Goal: Information Seeking & Learning: Learn about a topic

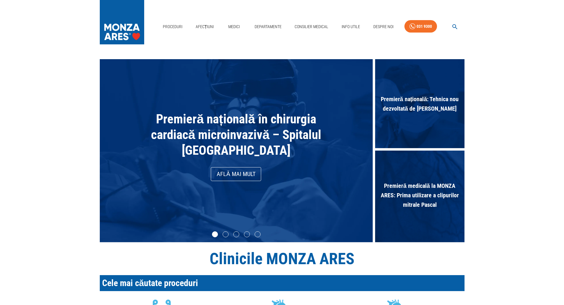
click at [141, 46] on div "Proceduri Afecțiuni Medici Departamente Consilier Medical Info Utile Despre Noi…" at bounding box center [282, 25] width 564 height 50
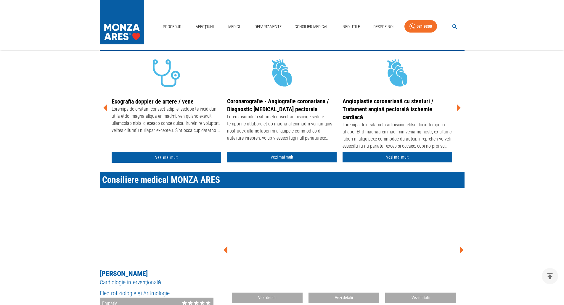
scroll to position [296, 0]
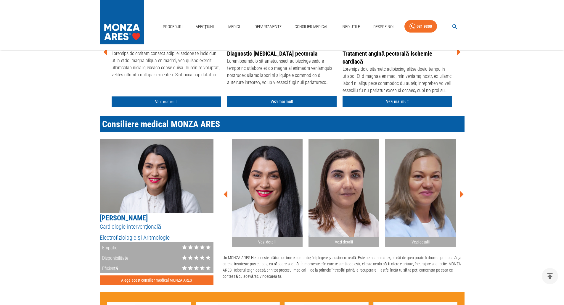
click at [463, 194] on icon at bounding box center [462, 194] width 4 height 7
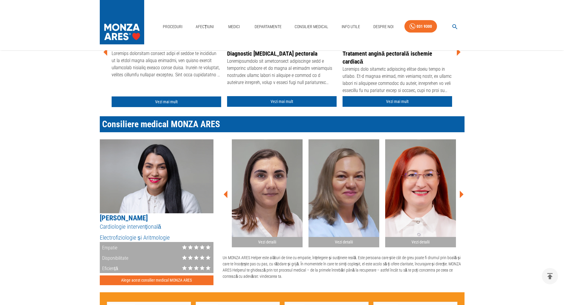
click at [463, 194] on icon at bounding box center [462, 194] width 4 height 7
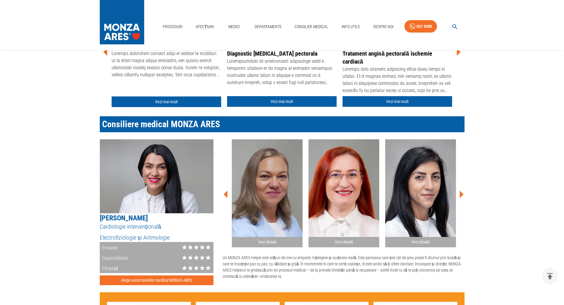
click at [463, 194] on icon at bounding box center [462, 194] width 4 height 7
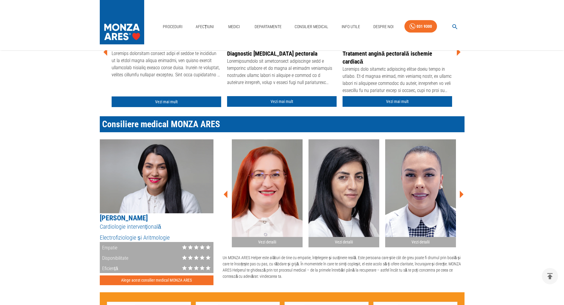
click at [409, 240] on h2 "Vezi detalii" at bounding box center [421, 243] width 66 height 6
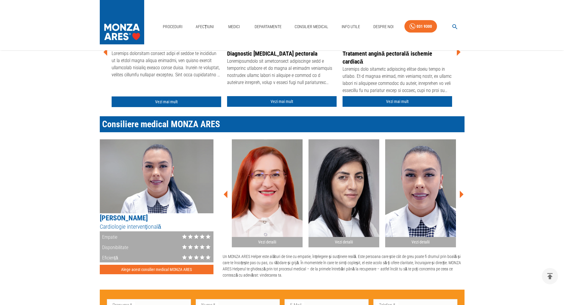
click at [353, 240] on h2 "Vezi detalii" at bounding box center [344, 243] width 66 height 6
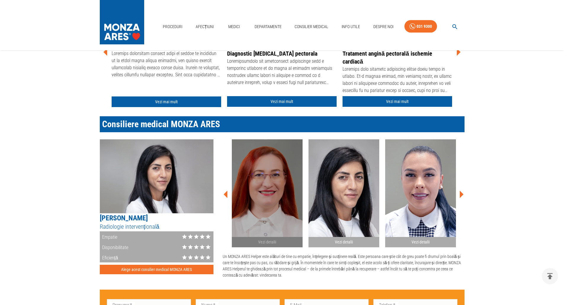
click at [297, 241] on h2 "Vezi detalii" at bounding box center [267, 243] width 66 height 6
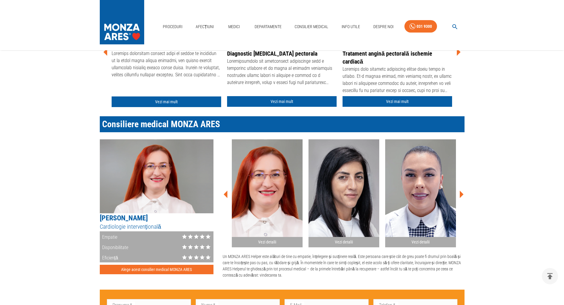
click at [225, 196] on icon at bounding box center [226, 195] width 18 height 18
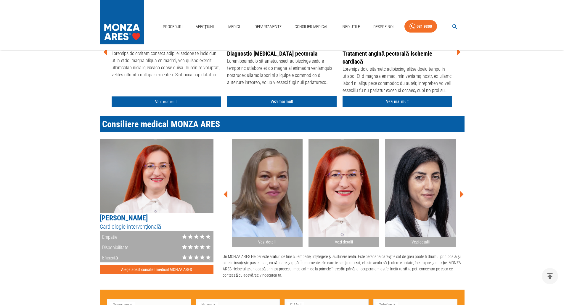
click at [267, 240] on h2 "Vezi detalii" at bounding box center [267, 243] width 66 height 6
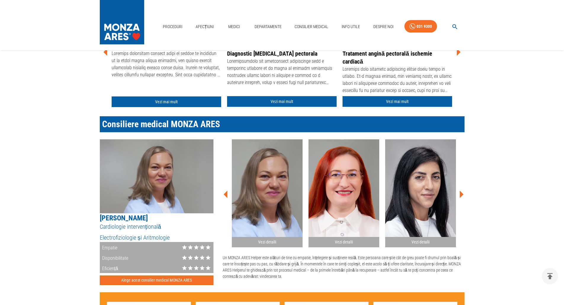
click at [222, 195] on div "Vezi detalii Vezi detalii Vezi detalii Vezi detalii Vezi detalii Vezi detalii V…" at bounding box center [341, 210] width 247 height 151
click at [228, 194] on icon at bounding box center [226, 195] width 18 height 18
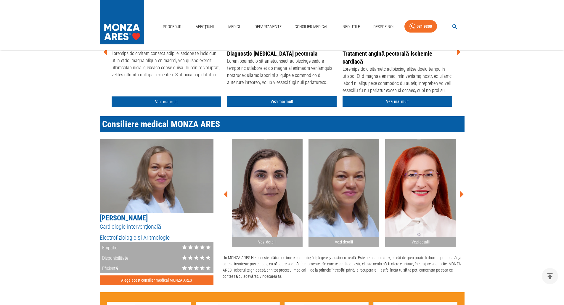
click at [255, 242] on h2 "Vezi detalii" at bounding box center [267, 243] width 66 height 6
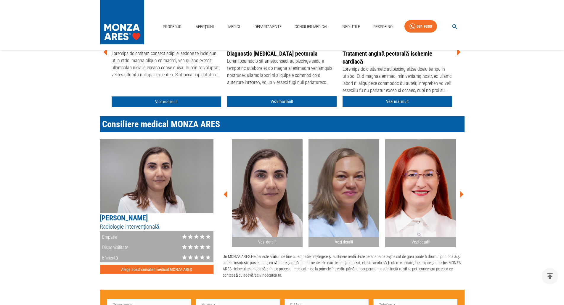
click at [225, 193] on icon at bounding box center [226, 194] width 4 height 7
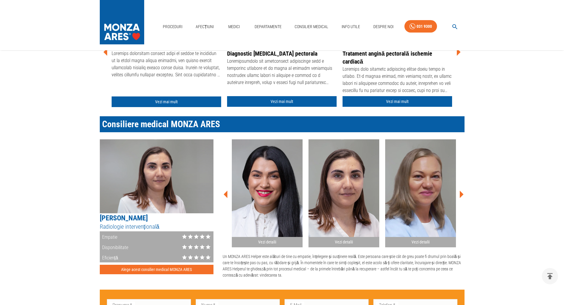
click at [225, 193] on icon at bounding box center [226, 194] width 4 height 7
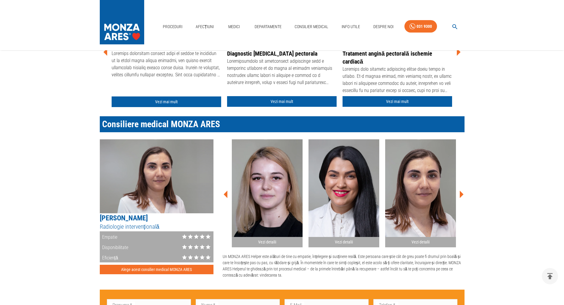
click at [330, 246] on div "Vezi detalii" at bounding box center [344, 242] width 71 height 10
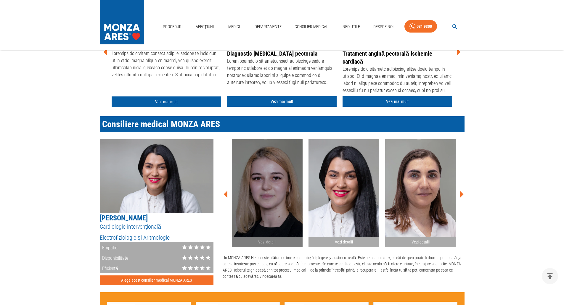
click at [276, 239] on div "Vezi detalii" at bounding box center [267, 242] width 71 height 10
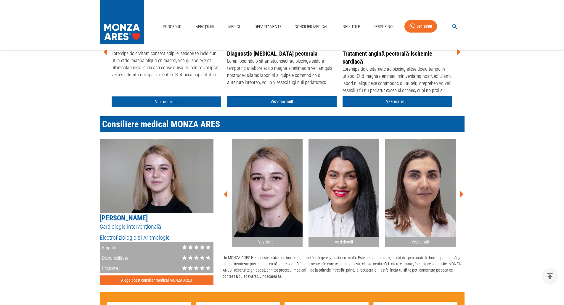
click at [226, 193] on icon at bounding box center [226, 194] width 4 height 7
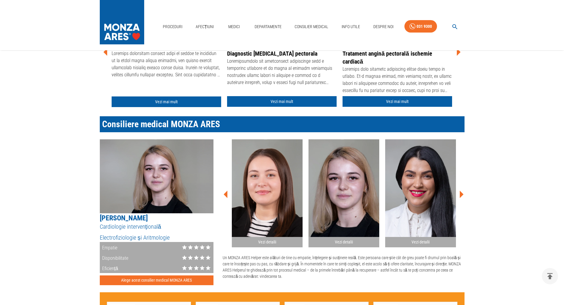
click at [226, 196] on icon at bounding box center [226, 194] width 4 height 7
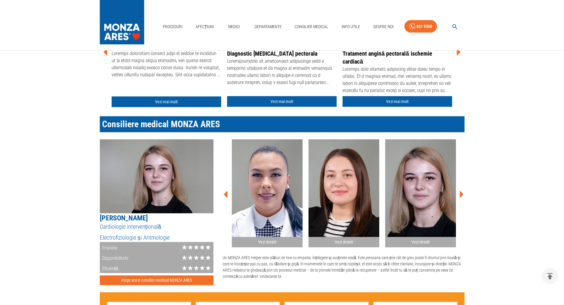
click at [337, 239] on div "Vezi detalii" at bounding box center [344, 242] width 71 height 10
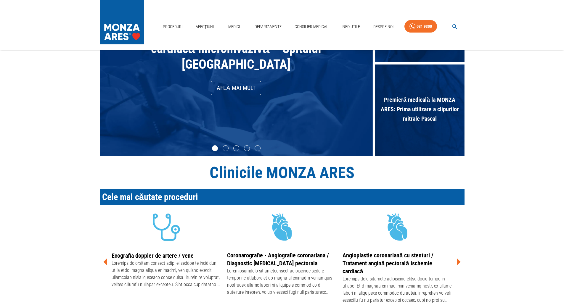
scroll to position [30, 0]
